Goal: Check status: Check status

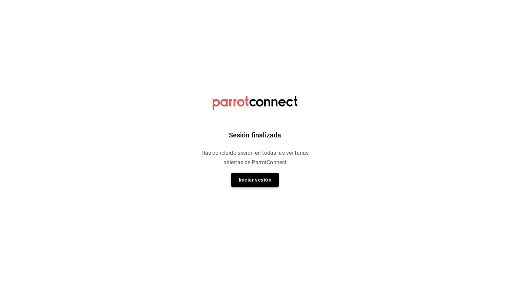
click at [252, 180] on button "Iniciar sesión" at bounding box center [254, 180] width 47 height 14
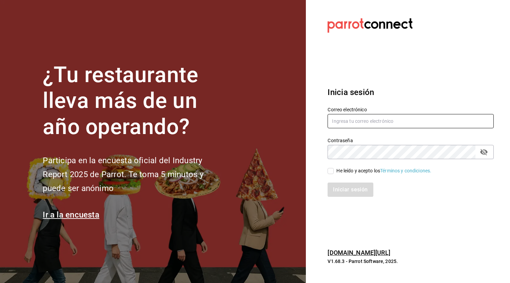
click at [353, 123] on input "text" at bounding box center [410, 121] width 166 height 14
type input "[EMAIL_ADDRESS][DOMAIN_NAME]"
click at [333, 170] on input "He leído y acepto los Términos y condiciones." at bounding box center [330, 171] width 6 height 6
checkbox input "true"
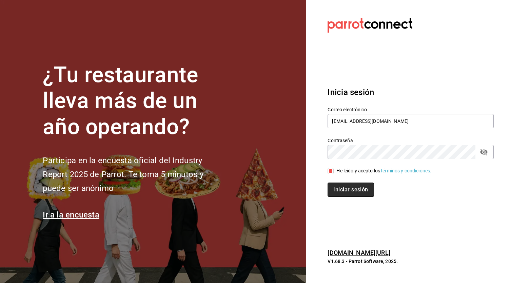
click at [350, 196] on button "Iniciar sesión" at bounding box center [350, 189] width 46 height 14
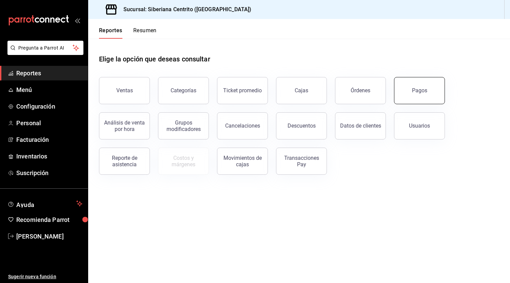
click at [407, 81] on button "Pagos" at bounding box center [419, 90] width 51 height 27
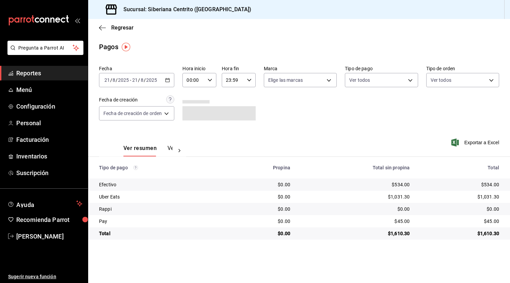
click at [166, 81] on \(Stroke\) "button" at bounding box center [167, 80] width 4 height 4
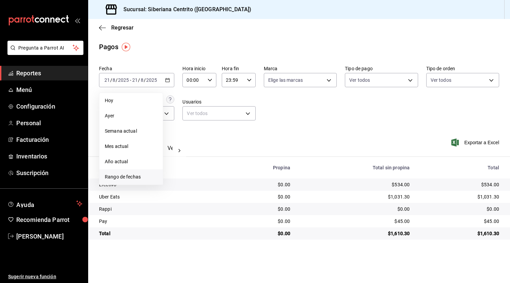
click at [125, 175] on span "Rango de fechas" at bounding box center [131, 176] width 53 height 7
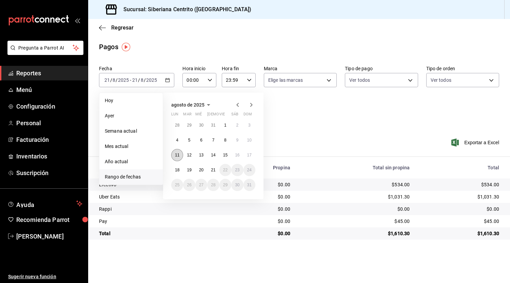
click at [177, 158] on button "11" at bounding box center [177, 155] width 12 height 12
click at [249, 154] on abbr "17" at bounding box center [249, 155] width 4 height 5
